Goal: Task Accomplishment & Management: Complete application form

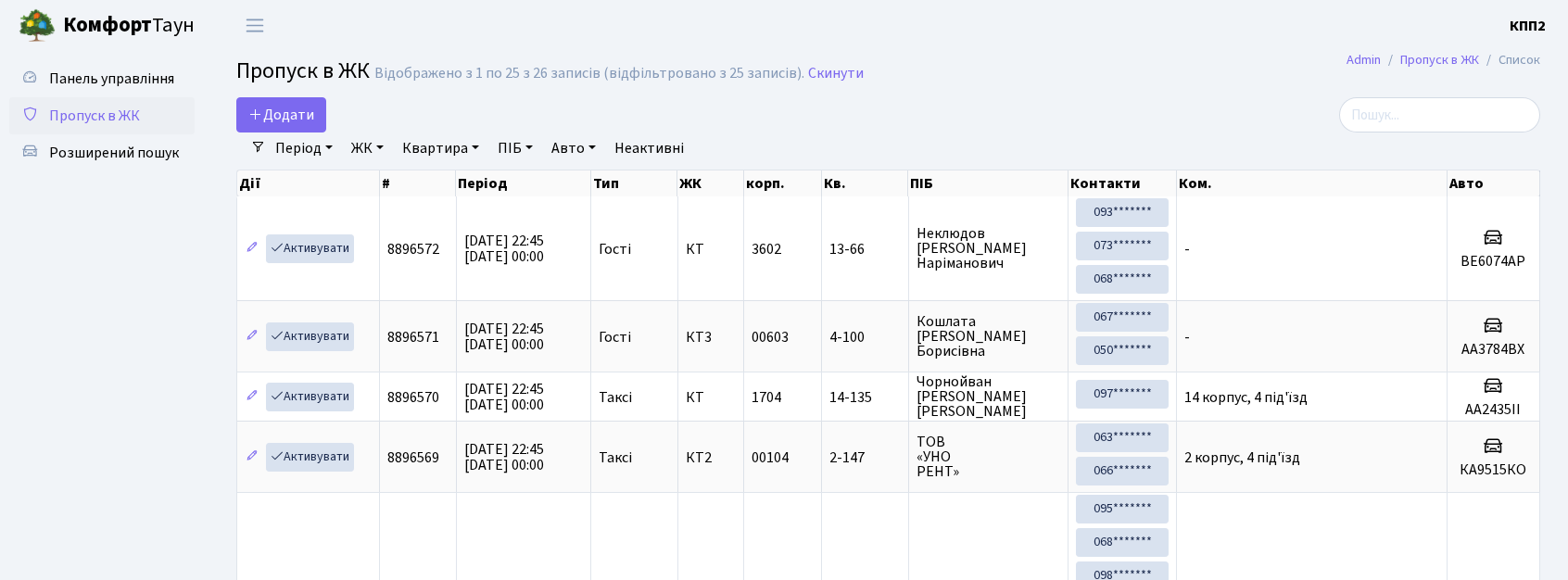
select select "25"
click at [278, 98] on link "Додати" at bounding box center [281, 115] width 89 height 35
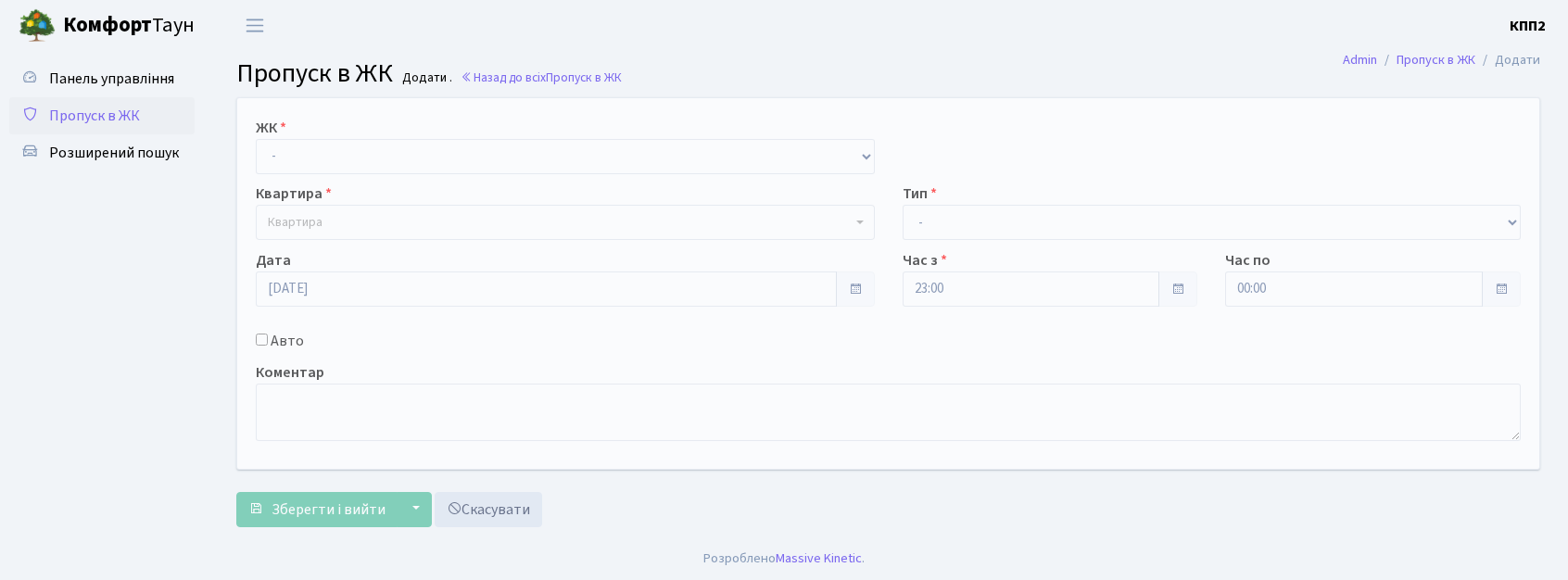
click at [102, 97] on link "Пропуск в ЖК" at bounding box center [102, 116] width 186 height 37
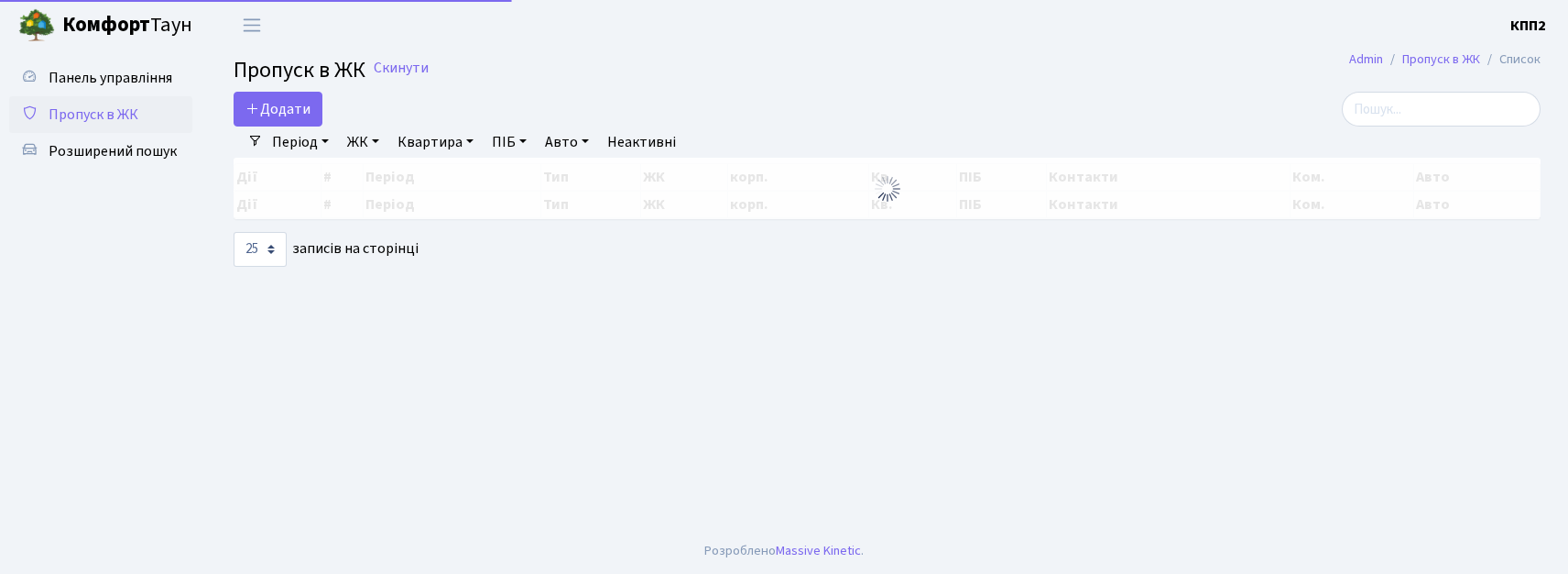
select select "25"
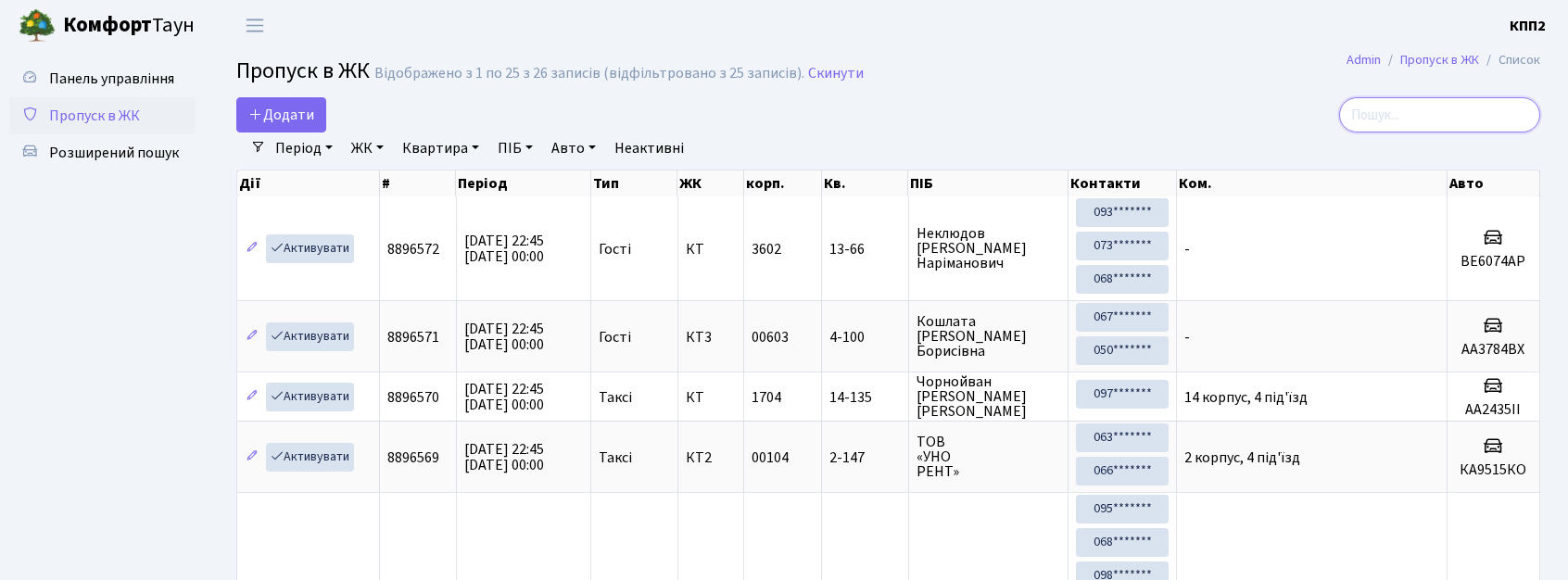
click at [1455, 115] on input "search" at bounding box center [1440, 115] width 201 height 35
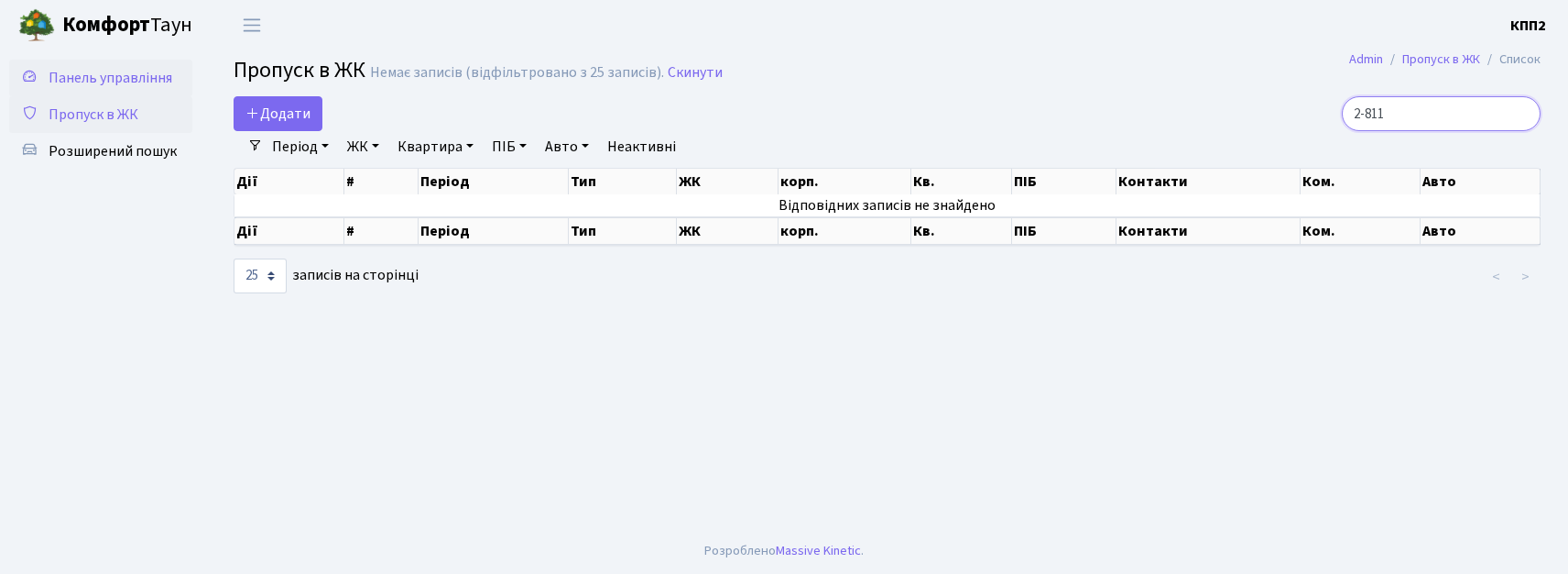
type input "2-811"
click at [85, 68] on span "Панель управління" at bounding box center [110, 78] width 124 height 20
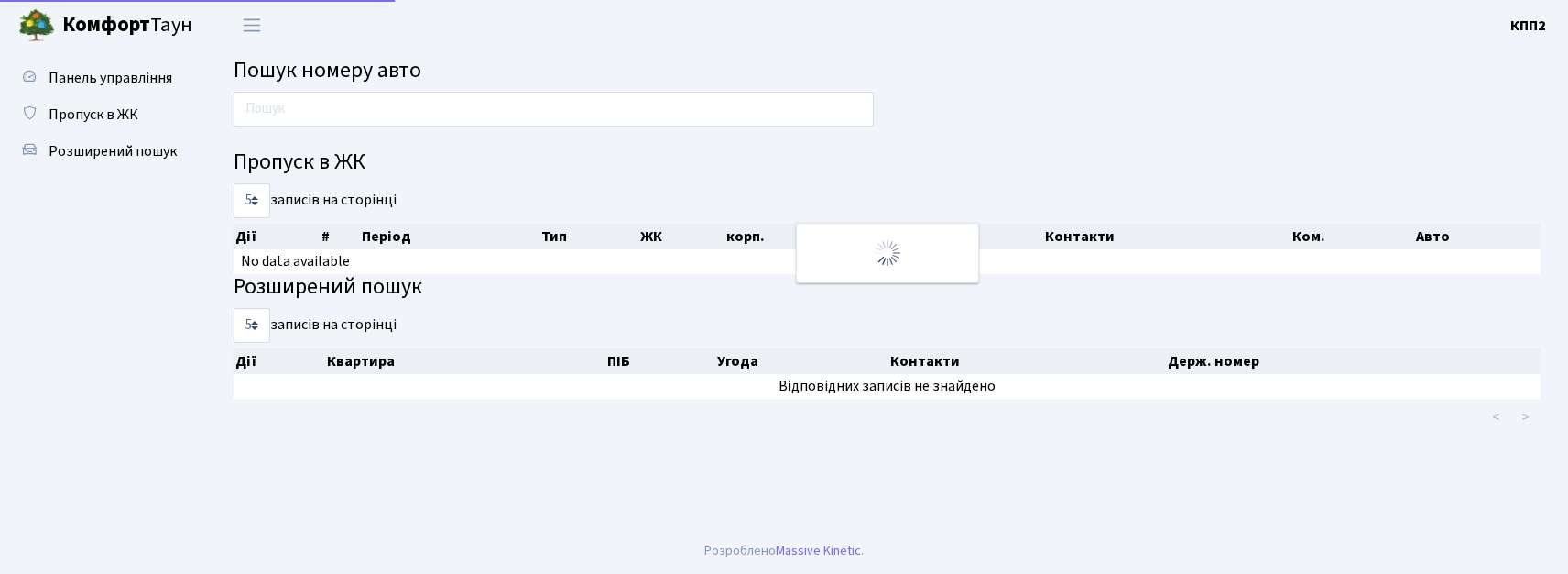
click at [272, 97] on input "text" at bounding box center [553, 109] width 640 height 35
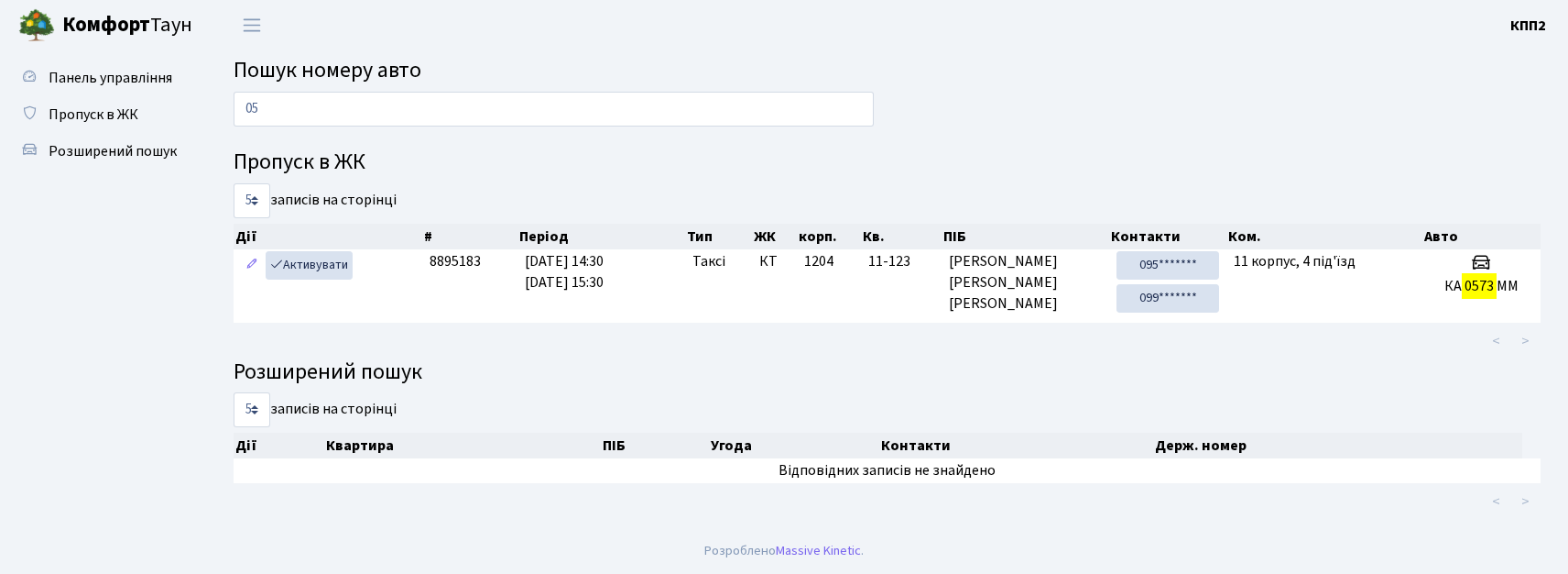
type input "0"
